Goal: Information Seeking & Learning: Learn about a topic

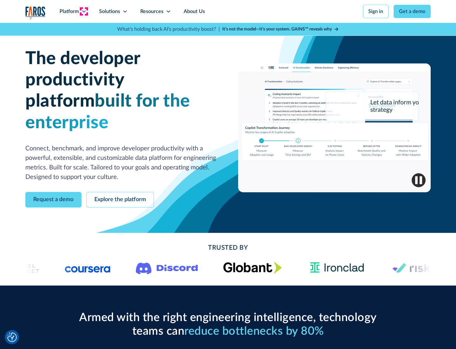
click at [84, 11] on icon at bounding box center [83, 11] width 5 height 5
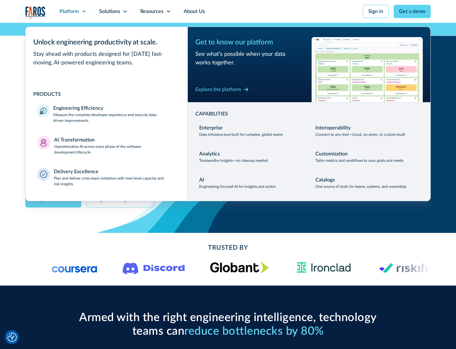
click at [115, 117] on p "Measure the complete developer experience and execute data-driven improvements" at bounding box center [114, 117] width 123 height 11
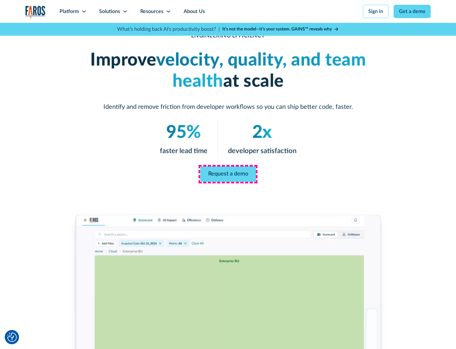
click at [228, 173] on link "Request a demo" at bounding box center [228, 174] width 56 height 16
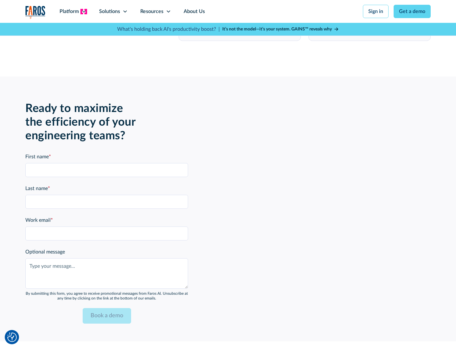
click at [84, 11] on icon at bounding box center [83, 11] width 5 height 5
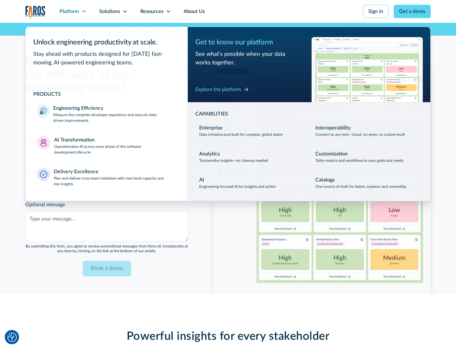
scroll to position [1391, 0]
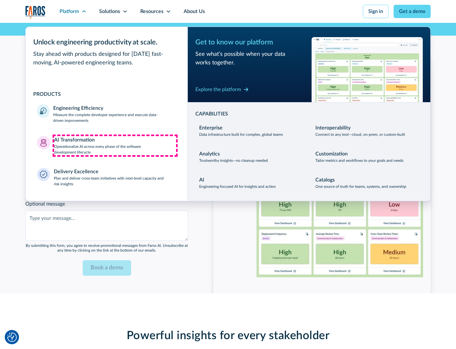
click at [115, 145] on p "Operationalize AI across every phase of the software development lifecycle" at bounding box center [115, 149] width 122 height 11
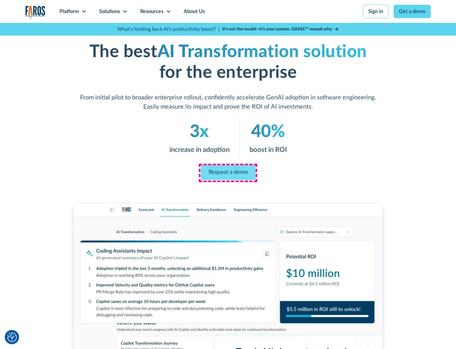
click at [228, 172] on link "Request a demo" at bounding box center [228, 172] width 55 height 15
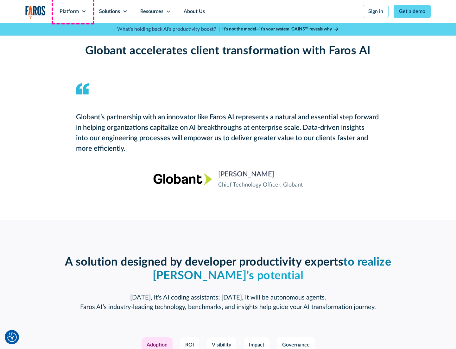
click at [73, 11] on div "Platform" at bounding box center [69, 12] width 19 height 8
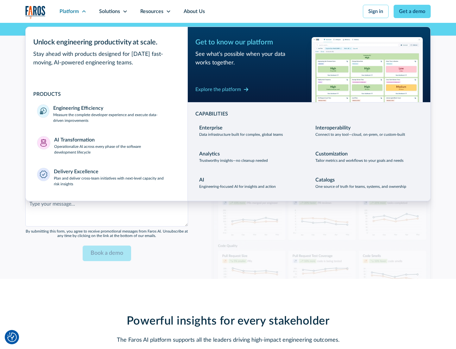
scroll to position [1543, 0]
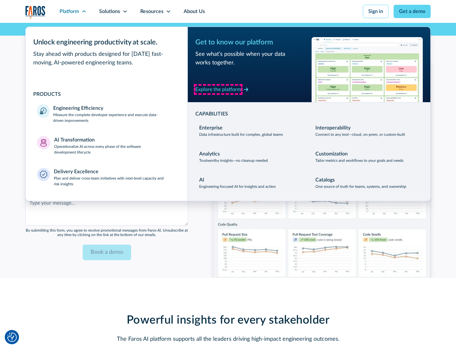
click at [218, 89] on div "Explore the platform" at bounding box center [219, 90] width 46 height 8
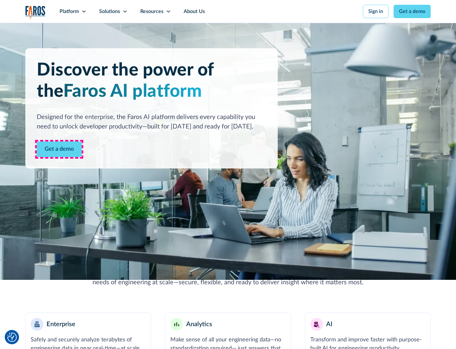
click at [59, 149] on link "Get a demo" at bounding box center [59, 149] width 45 height 16
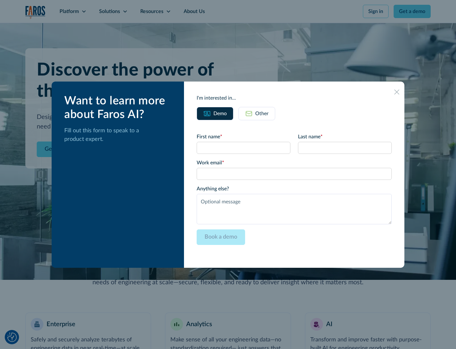
click at [262, 113] on div "Other" at bounding box center [261, 114] width 13 height 8
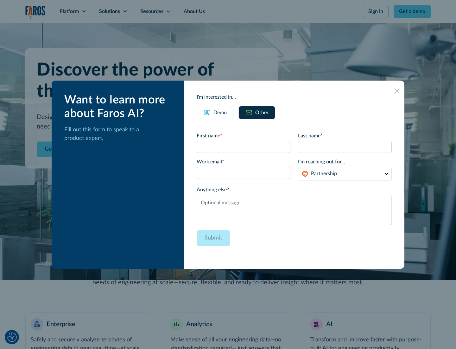
click at [220, 112] on div "Demo" at bounding box center [220, 113] width 13 height 8
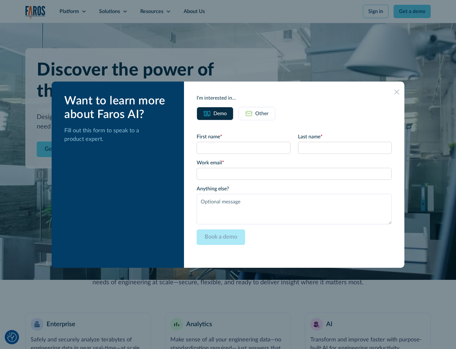
click at [397, 92] on icon at bounding box center [397, 91] width 5 height 5
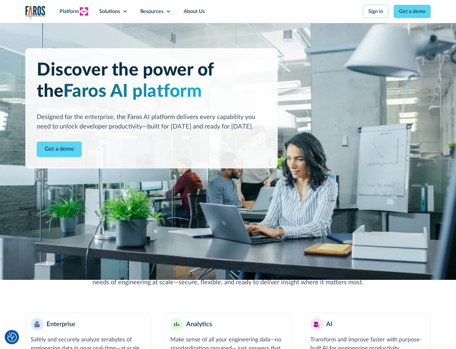
click at [84, 11] on icon at bounding box center [83, 11] width 5 height 5
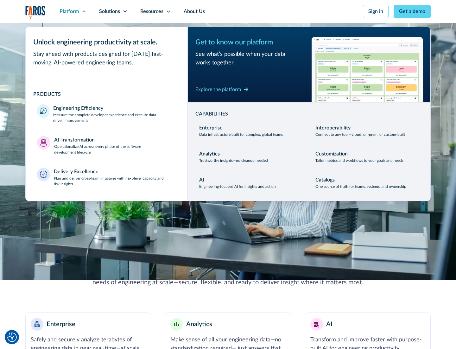
click at [115, 181] on p "Plan and deliver cross-team initiatives with next-level capacity and risk insig…" at bounding box center [115, 180] width 123 height 11
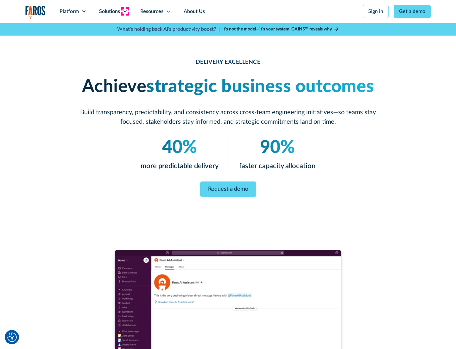
click at [125, 11] on icon at bounding box center [125, 11] width 5 height 5
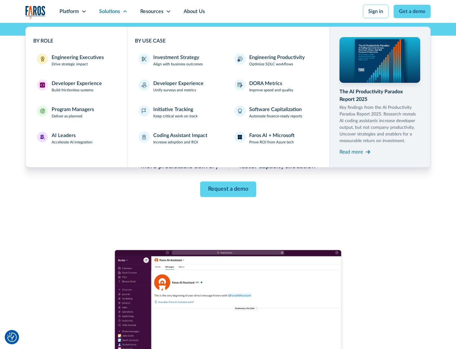
click at [76, 60] on div "Engineering Executives" at bounding box center [78, 58] width 52 height 8
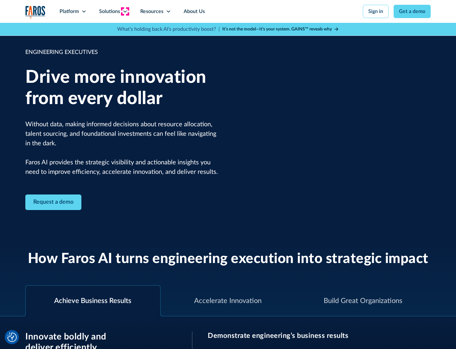
click at [125, 11] on icon at bounding box center [125, 11] width 5 height 5
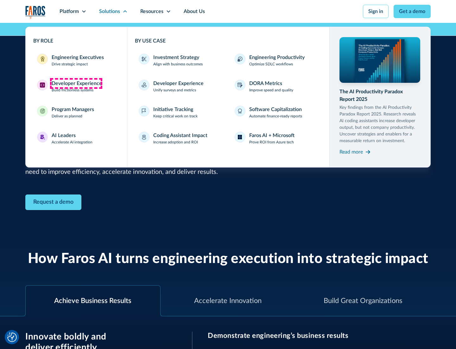
click at [76, 83] on div "Developer Experience" at bounding box center [77, 84] width 50 height 8
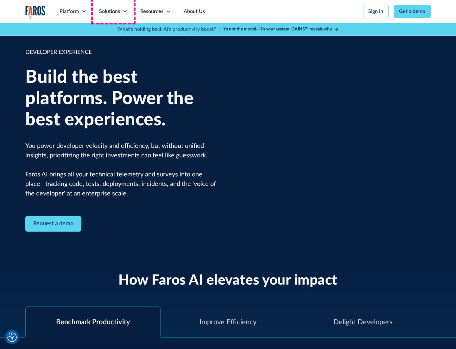
click at [113, 11] on div "Solutions" at bounding box center [109, 12] width 21 height 8
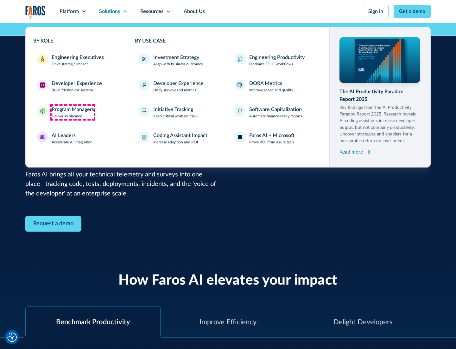
click at [73, 112] on div "Program Managers" at bounding box center [73, 110] width 42 height 8
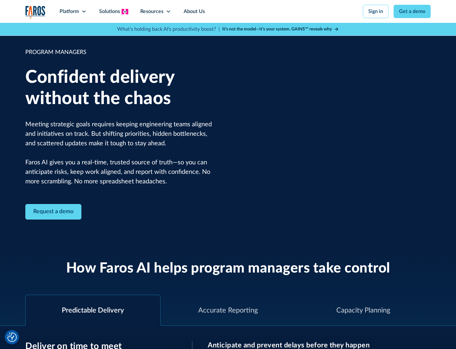
click at [125, 11] on icon at bounding box center [125, 11] width 5 height 5
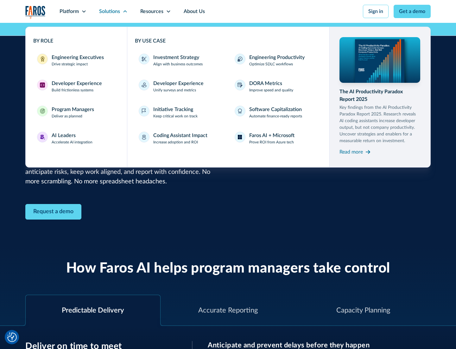
click at [72, 138] on div "AI Leaders" at bounding box center [64, 136] width 24 height 8
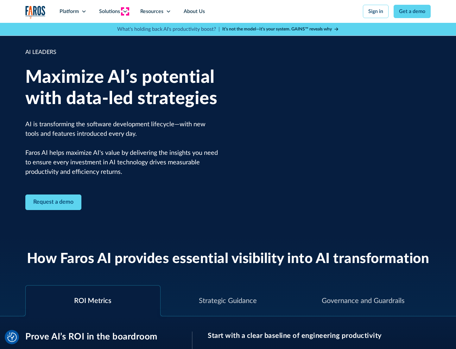
click at [125, 11] on icon at bounding box center [125, 11] width 5 height 5
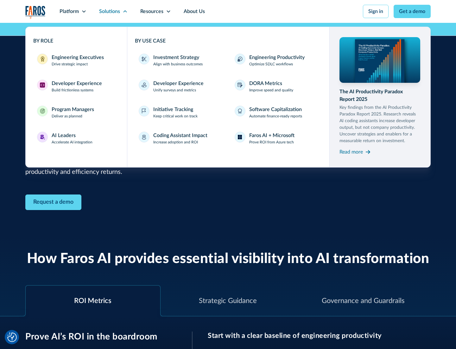
click at [176, 57] on div "Investment Strategy" at bounding box center [176, 58] width 46 height 8
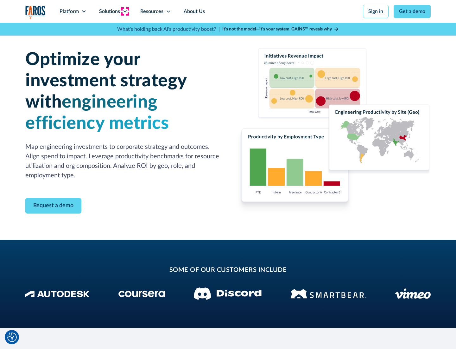
click at [125, 11] on icon at bounding box center [125, 11] width 5 height 5
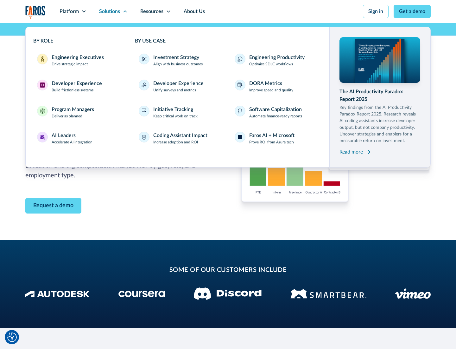
click at [272, 142] on p "Prove ROI from Azure tech" at bounding box center [271, 142] width 45 height 6
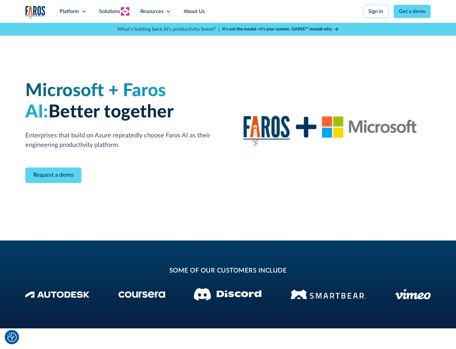
click at [125, 11] on icon at bounding box center [125, 11] width 5 height 5
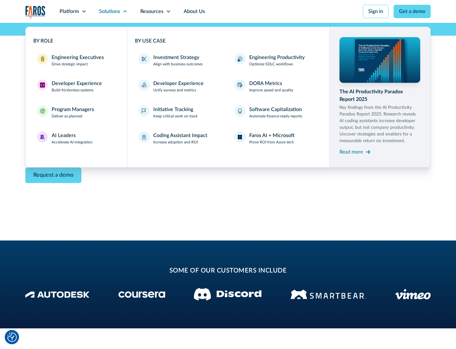
click at [352, 152] on div "Read more" at bounding box center [351, 152] width 23 height 8
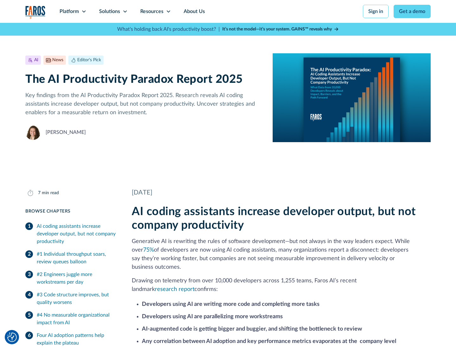
click at [168, 11] on icon at bounding box center [168, 11] width 5 height 5
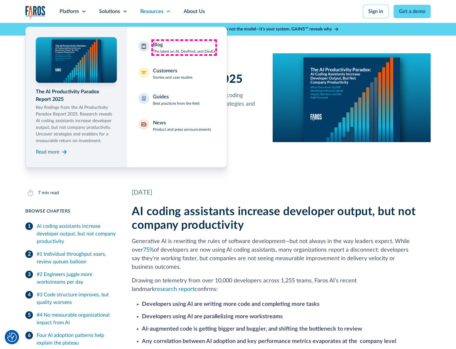
click at [184, 48] on div "Blog The latest on AI, DevProd, and DevEx" at bounding box center [184, 47] width 62 height 13
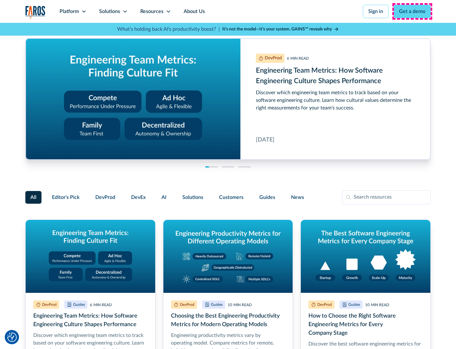
click at [413, 11] on link "Get a demo" at bounding box center [412, 11] width 37 height 13
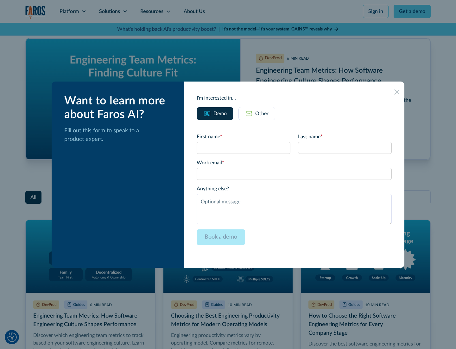
click at [257, 113] on div "Other" at bounding box center [261, 114] width 13 height 8
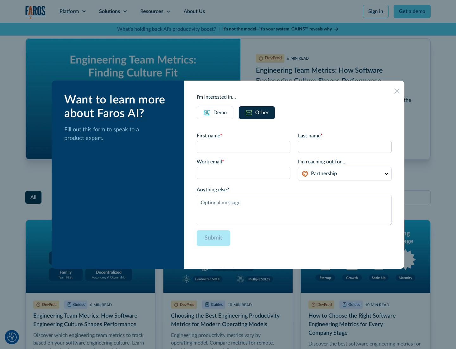
click at [397, 91] on icon at bounding box center [397, 90] width 5 height 5
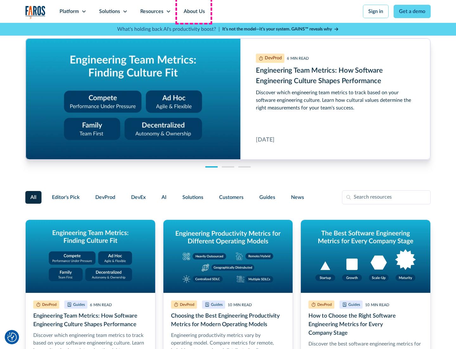
click at [194, 11] on link "About Us" at bounding box center [195, 11] width 34 height 23
